Goal: Transaction & Acquisition: Subscribe to service/newsletter

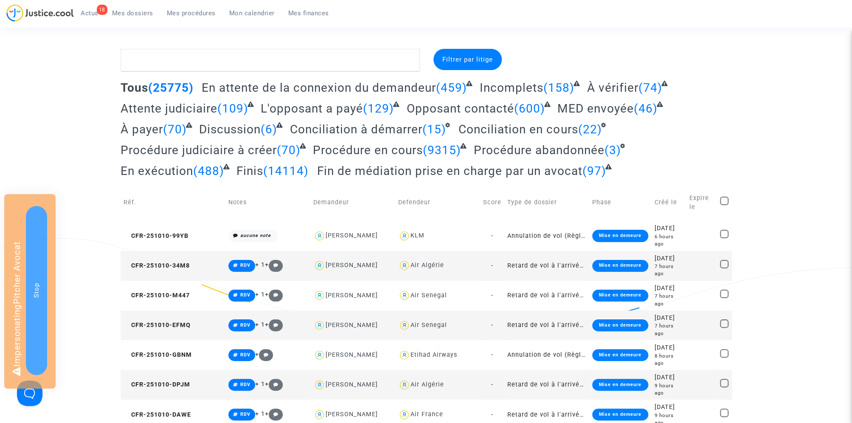
click at [196, 10] on span "Mes procédures" at bounding box center [191, 13] width 49 height 8
